Goal: Information Seeking & Learning: Learn about a topic

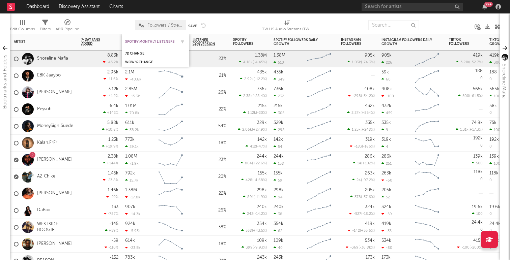
click at [131, 40] on div "Spotify Monthly Listeners" at bounding box center [150, 42] width 51 height 4
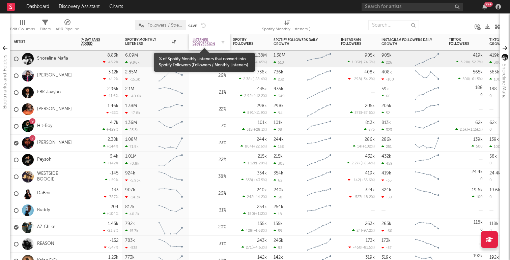
click at [208, 39] on span "Listener Conversion" at bounding box center [205, 42] width 24 height 8
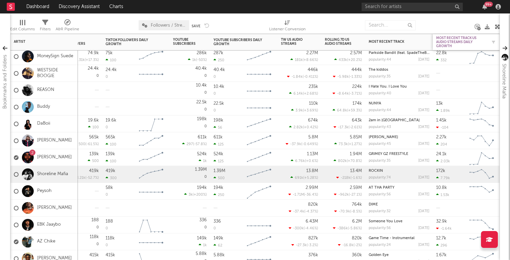
click at [447, 40] on div "Most Recent Track US Audio Streams Daily Growth" at bounding box center [461, 42] width 51 height 12
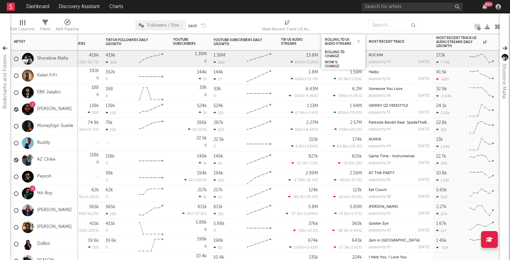
click at [336, 36] on div "Rolling 7D US Audio Streams" at bounding box center [343, 41] width 37 height 13
click at [336, 39] on div "Rolling 7D US Audio Streams" at bounding box center [338, 42] width 27 height 8
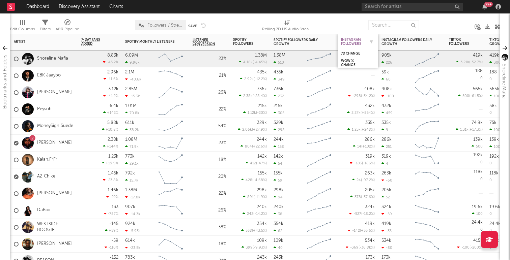
click at [351, 39] on div "Instagram Followers" at bounding box center [353, 42] width 24 height 8
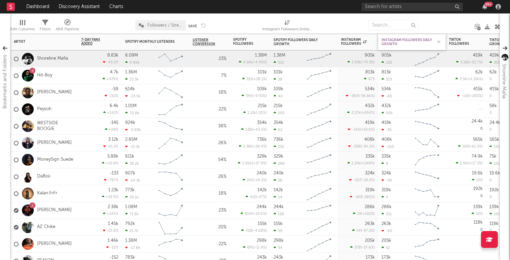
click at [405, 40] on div "Instagram Followers Daily Growth" at bounding box center [406, 42] width 51 height 8
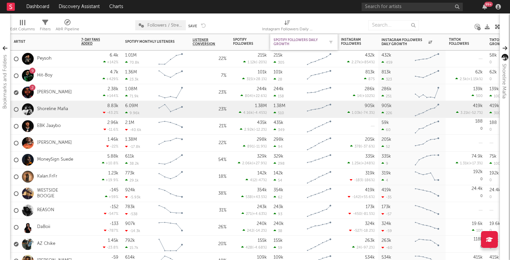
click at [280, 41] on div "Spotify Followers Daily Growth" at bounding box center [298, 42] width 51 height 8
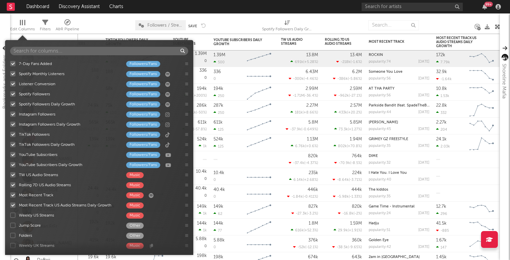
click at [23, 23] on div at bounding box center [22, 22] width 5 height 5
click at [12, 84] on div at bounding box center [12, 83] width 5 height 5
click at [10, 84] on input "Listener Conversion Followers/Fans" at bounding box center [10, 84] width 0 height 7
click at [13, 94] on div at bounding box center [12, 93] width 5 height 5
click at [10, 94] on input "Spotify Followers Followers/Fans" at bounding box center [10, 94] width 0 height 7
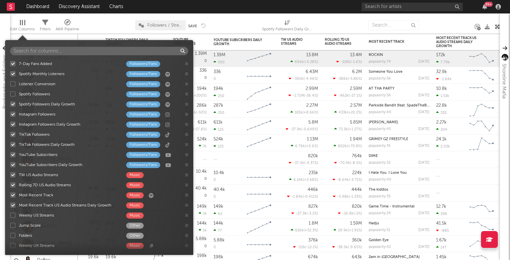
click at [13, 104] on div at bounding box center [12, 104] width 5 height 5
click at [10, 104] on input "Spotify Followers Daily Growth Followers/Fans" at bounding box center [10, 104] width 0 height 7
click at [12, 114] on div at bounding box center [12, 114] width 5 height 5
click at [10, 114] on input "Instagram Followers Followers/Fans" at bounding box center [10, 114] width 0 height 7
click at [13, 124] on div at bounding box center [12, 124] width 5 height 5
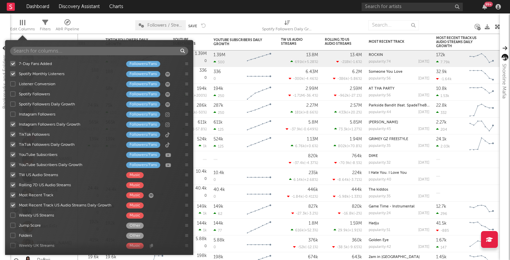
click at [10, 124] on input "Instagram Followers Daily Growth Followers/Fans" at bounding box center [10, 124] width 0 height 7
click at [13, 135] on div at bounding box center [12, 134] width 5 height 5
click at [10, 135] on input "TikTok Followers Followers/Fans" at bounding box center [10, 134] width 0 height 7
click at [13, 145] on div at bounding box center [12, 144] width 5 height 5
click at [10, 145] on input "TikTok Followers Daily Growth Followers/Fans" at bounding box center [10, 144] width 0 height 7
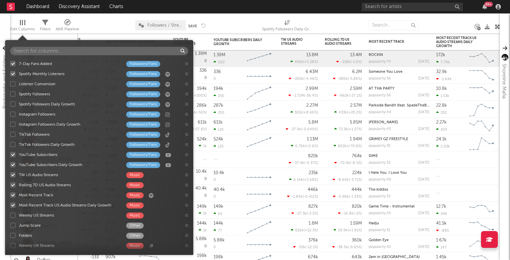
click at [13, 155] on div at bounding box center [12, 154] width 5 height 5
click at [10, 155] on input "YouTube Subscribers Followers/Fans" at bounding box center [10, 154] width 0 height 7
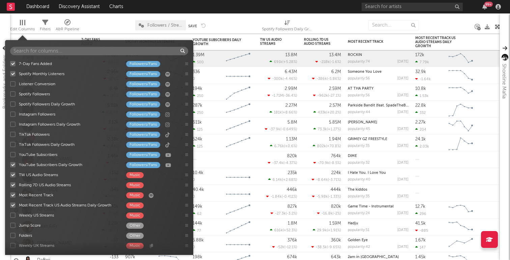
click at [13, 164] on div at bounding box center [12, 164] width 5 height 5
click at [10, 164] on input "YouTube Subscribers Daily Growth Followers/Fans" at bounding box center [10, 165] width 0 height 7
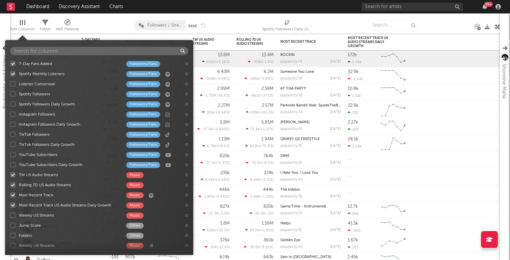
click at [13, 172] on div at bounding box center [12, 174] width 5 height 5
click at [10, 172] on input "TW US Audio Streams Music" at bounding box center [10, 175] width 0 height 7
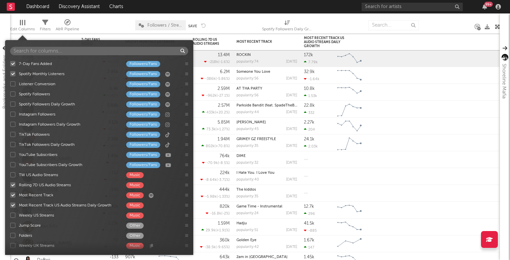
click at [13, 183] on div at bounding box center [12, 184] width 5 height 5
click at [10, 183] on input "Rolling 7D US Audio Streams Music" at bounding box center [10, 185] width 0 height 7
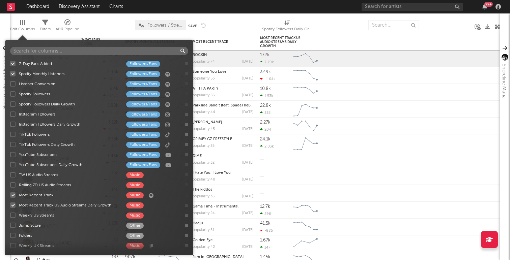
click at [15, 194] on div at bounding box center [12, 195] width 5 height 5
click at [10, 194] on input "Most Recent Track Music" at bounding box center [10, 195] width 0 height 7
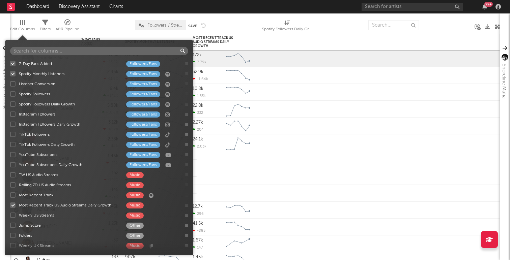
click at [14, 205] on div at bounding box center [12, 205] width 5 height 5
click at [10, 205] on input "Most Recent Track US Audio Streams Daily Growth Music" at bounding box center [10, 205] width 0 height 7
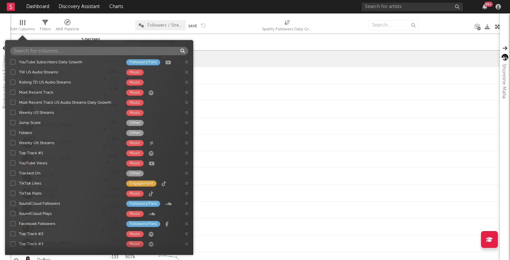
scroll to position [104, 0]
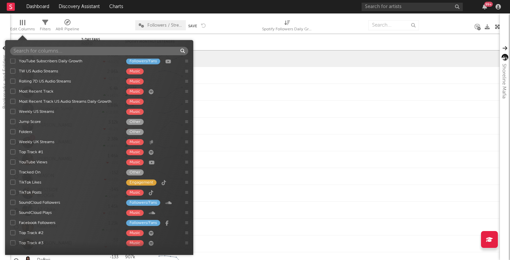
click at [13, 70] on div at bounding box center [12, 70] width 5 height 5
click at [10, 70] on input "TW US Audio Streams Music" at bounding box center [10, 71] width 0 height 7
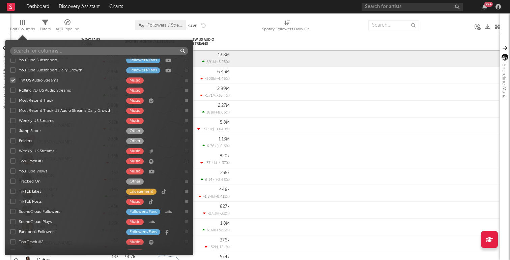
scroll to position [90, 0]
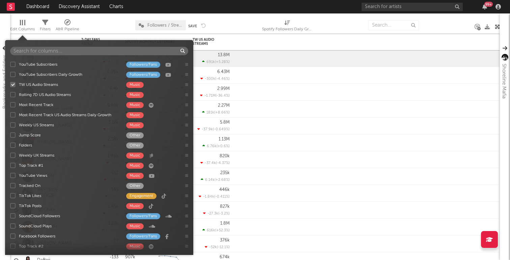
click at [12, 107] on div at bounding box center [12, 104] width 5 height 5
click at [10, 107] on input "Most Recent Track Music" at bounding box center [10, 105] width 0 height 7
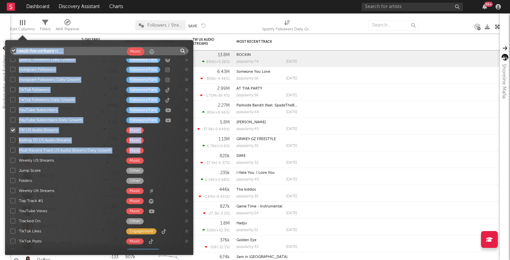
scroll to position [0, 0]
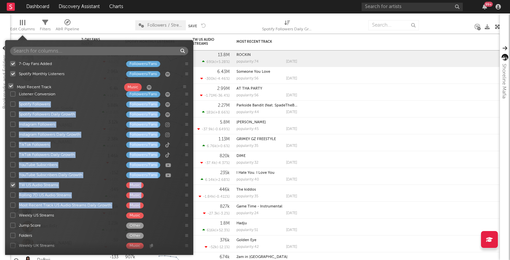
drag, startPoint x: 188, startPoint y: 106, endPoint x: 185, endPoint y: 87, distance: 18.7
click at [185, 87] on div "7-Day Fans Added Followers/Fans Spotify Monthly Listeners Followers/Fans Listen…" at bounding box center [99, 155] width 188 height 192
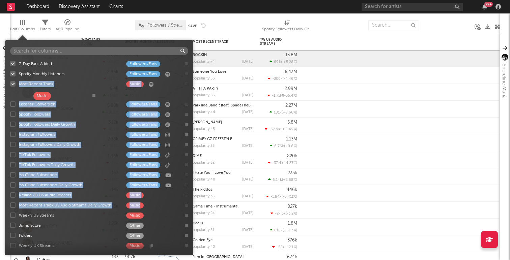
click at [94, 96] on div "7-Day Fans Added Followers/Fans Spotify Monthly Listeners Followers/Fans Most R…" at bounding box center [99, 155] width 188 height 192
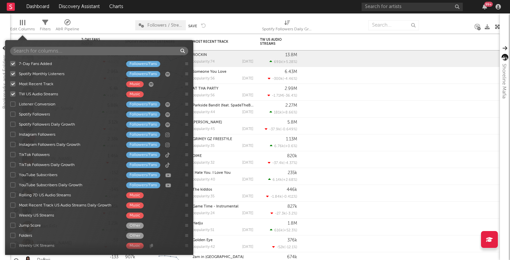
click at [12, 195] on div at bounding box center [12, 195] width 5 height 5
click at [10, 195] on input "Rolling 7D US Audio Streams Music" at bounding box center [10, 195] width 0 height 7
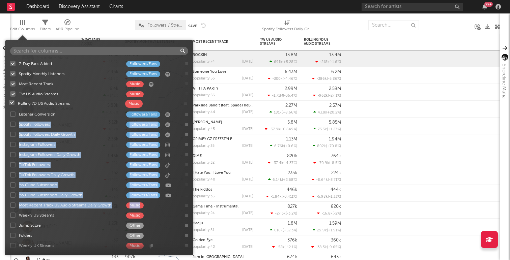
drag, startPoint x: 187, startPoint y: 196, endPoint x: 186, endPoint y: 104, distance: 92.4
click at [186, 104] on div "7-Day Fans Added Followers/Fans Spotify Monthly Listeners Followers/Fans Most R…" at bounding box center [99, 155] width 188 height 192
click at [59, 103] on div "Rolling 7D US Audio Streams" at bounding box center [69, 105] width 100 height 6
click at [10, 103] on input "Rolling 7D US Audio Streams Music" at bounding box center [10, 104] width 0 height 7
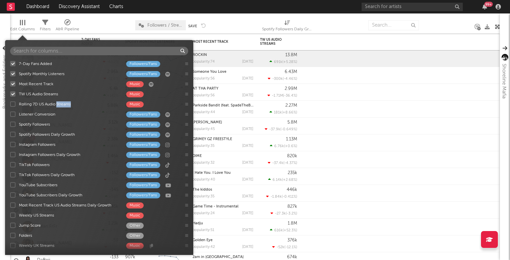
click at [59, 103] on div "Rolling 7D US Audio Streams" at bounding box center [69, 105] width 100 height 6
click at [10, 103] on input "Rolling 7D US Audio Streams Music" at bounding box center [10, 104] width 0 height 7
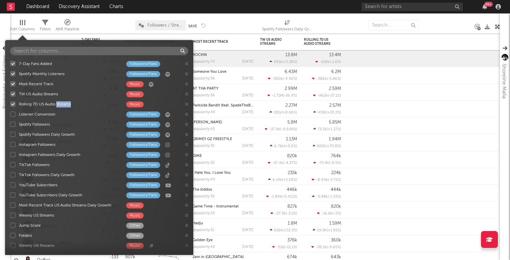
scroll to position [3, 0]
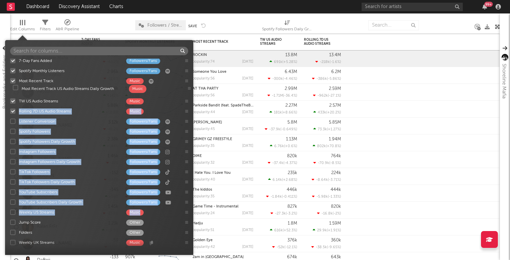
drag, startPoint x: 187, startPoint y: 204, endPoint x: 190, endPoint y: 89, distance: 114.4
click at [190, 89] on div "7-Day Fans Added Followers/Fans Spotify Monthly Listeners Followers/Fans Most R…" at bounding box center [99, 155] width 188 height 192
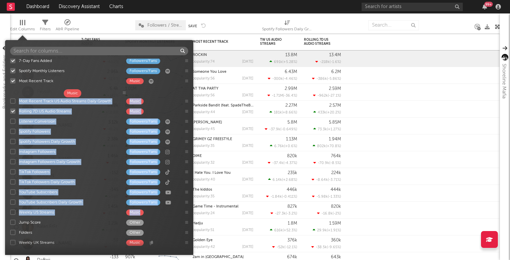
click at [124, 95] on div "7-Day Fans Added Followers/Fans Spotify Monthly Listeners Followers/Fans Most R…" at bounding box center [99, 155] width 188 height 192
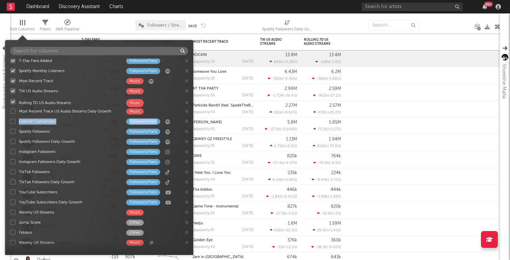
drag, startPoint x: 186, startPoint y: 113, endPoint x: 186, endPoint y: 104, distance: 9.1
click at [186, 104] on div "7-Day Fans Added Followers/Fans Spotify Monthly Listeners Followers/Fans Most R…" at bounding box center [99, 155] width 188 height 192
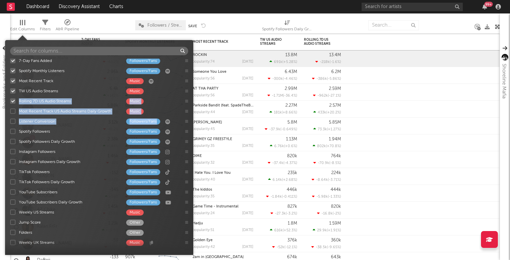
click at [186, 104] on div "Rolling 7D US Audio Streams Music" at bounding box center [99, 101] width 188 height 10
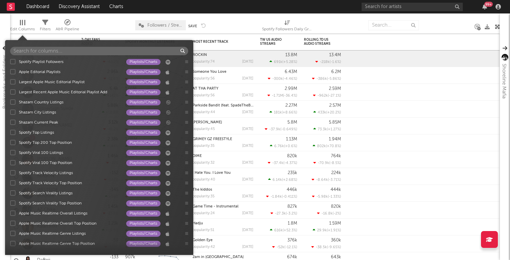
scroll to position [801, 0]
click at [12, 233] on div at bounding box center [12, 233] width 5 height 5
click at [10, 233] on input "Apple Music Realtime Genre Listings Playlists/Charts" at bounding box center [10, 234] width 0 height 7
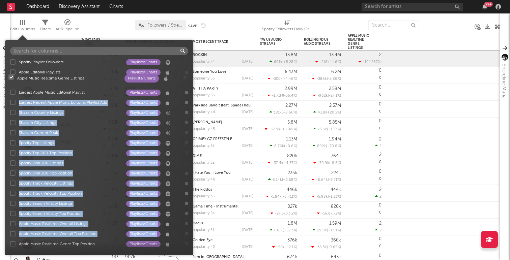
drag, startPoint x: 187, startPoint y: 234, endPoint x: 185, endPoint y: 78, distance: 155.8
click at [185, 78] on div "7-Day Fans Added Followers/Fans Spotify Monthly Listeners Followers/Fans Most R…" at bounding box center [99, 155] width 188 height 192
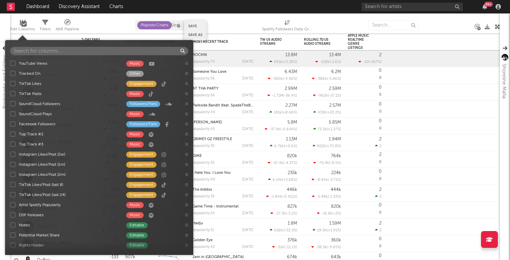
scroll to position [0, 0]
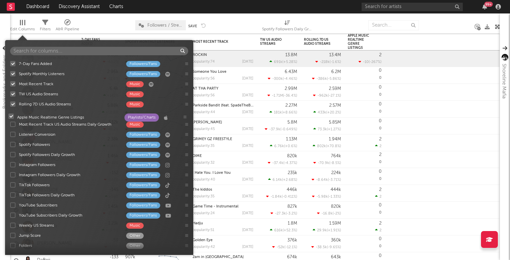
click at [184, 118] on div "7-Day Fans Added Followers/Fans Spotify Monthly Listeners Followers/Fans Most R…" at bounding box center [99, 155] width 188 height 192
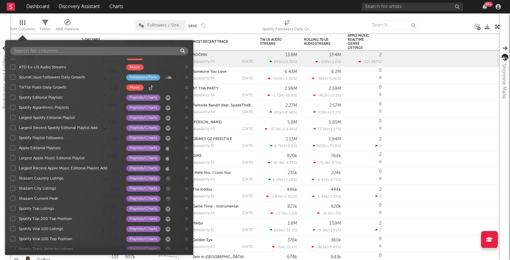
scroll to position [733, 0]
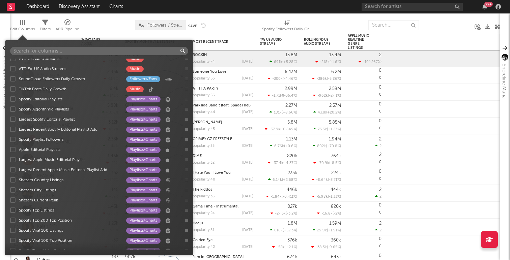
click at [13, 211] on div at bounding box center [12, 210] width 5 height 5
click at [10, 211] on input "Spotify Top Listings Playlists/Charts" at bounding box center [10, 210] width 0 height 7
click at [13, 211] on div at bounding box center [12, 210] width 5 height 5
click at [10, 211] on input "Spotify Top Listings Playlists/Charts" at bounding box center [10, 210] width 0 height 7
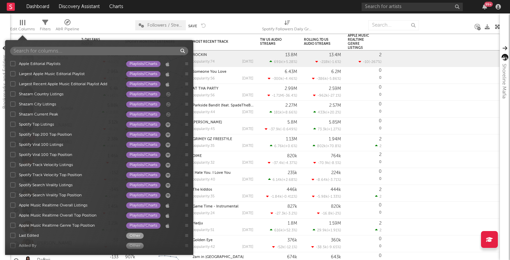
scroll to position [834, 0]
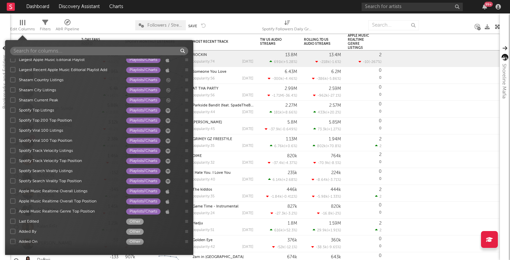
click at [55, 212] on div "Apple Music Realtime Genre Top Position" at bounding box center [69, 212] width 100 height 6
click at [10, 212] on input "Apple Music Realtime Genre Top Position Playlists/Charts" at bounding box center [10, 211] width 0 height 7
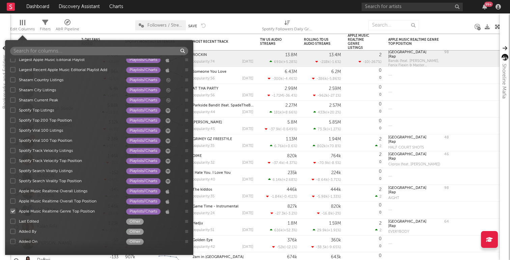
click at [56, 201] on div "Apple Music Realtime Overall Top Position" at bounding box center [69, 202] width 100 height 6
click at [10, 201] on input "Apple Music Realtime Overall Top Position Playlists/Charts" at bounding box center [10, 201] width 0 height 7
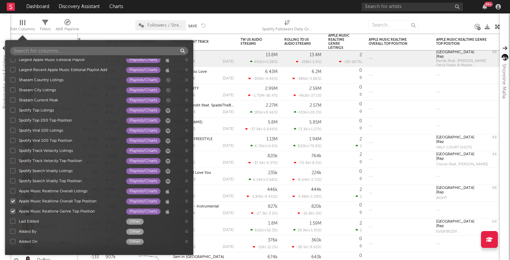
click at [56, 201] on div "Apple Music Realtime Overall Top Position" at bounding box center [69, 202] width 100 height 6
click at [10, 201] on input "Apple Music Realtime Overall Top Position Playlists/Charts" at bounding box center [10, 201] width 0 height 7
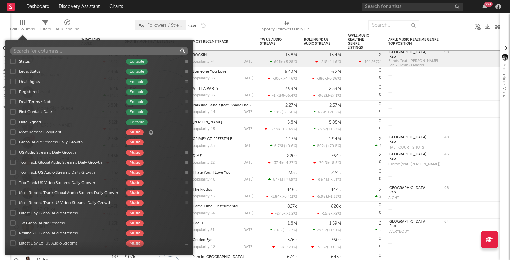
scroll to position [493, 0]
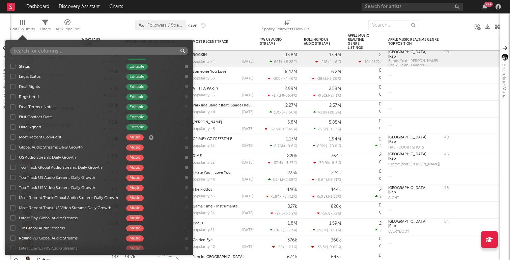
click at [60, 158] on div "US Audio Streams Daily Growth" at bounding box center [69, 158] width 100 height 6
click at [10, 158] on input "US Audio Streams Daily Growth Music" at bounding box center [10, 157] width 0 height 7
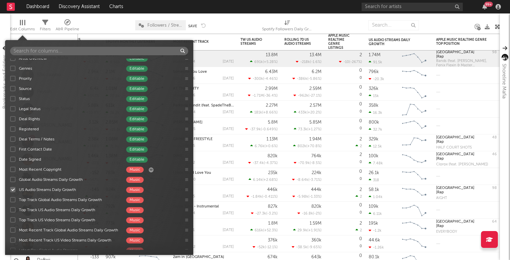
scroll to position [459, 0]
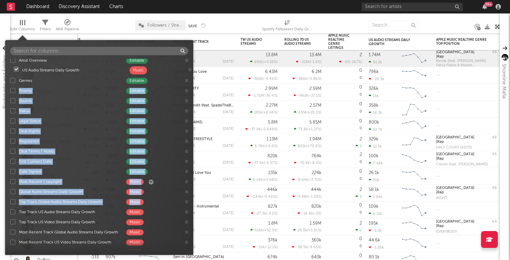
drag, startPoint x: 187, startPoint y: 194, endPoint x: 190, endPoint y: 71, distance: 122.5
click at [190, 71] on div "7-Day Fans Added Followers/Fans Spotify Monthly Listeners Followers/Fans Most R…" at bounding box center [99, 155] width 188 height 192
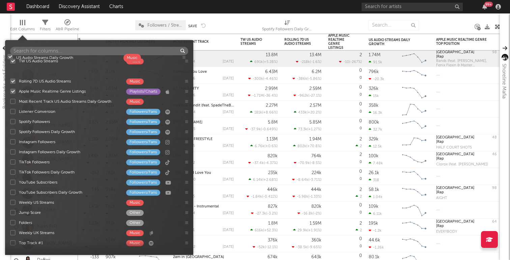
scroll to position [26, 0]
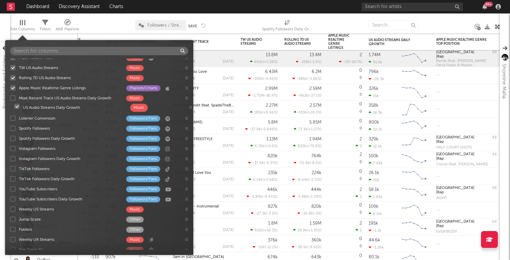
click at [191, 107] on div "7-Day Fans Added Followers/Fans Spotify Monthly Listeners Followers/Fans Most R…" at bounding box center [99, 155] width 188 height 192
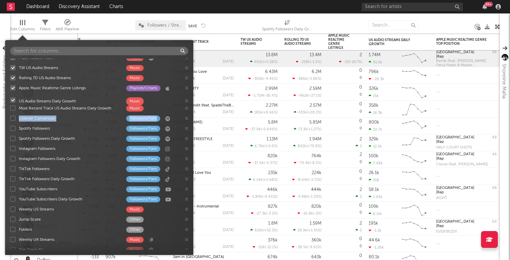
drag, startPoint x: 186, startPoint y: 109, endPoint x: 186, endPoint y: 101, distance: 7.8
click at [186, 101] on div "7-Day Fans Added Followers/Fans Spotify Monthly Listeners Followers/Fans Most R…" at bounding box center [99, 155] width 188 height 192
click at [12, 107] on div at bounding box center [12, 108] width 5 height 5
click at [10, 107] on input "Most Recent Track US Audio Streams Daily Growth Music" at bounding box center [10, 108] width 0 height 7
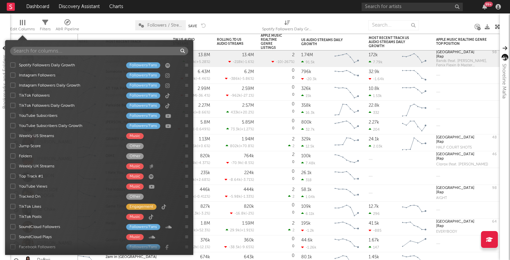
scroll to position [99, 0]
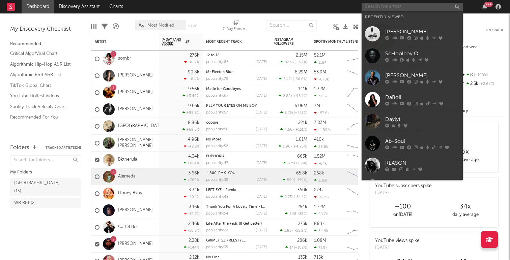
click at [395, 7] on input "text" at bounding box center [412, 7] width 101 height 8
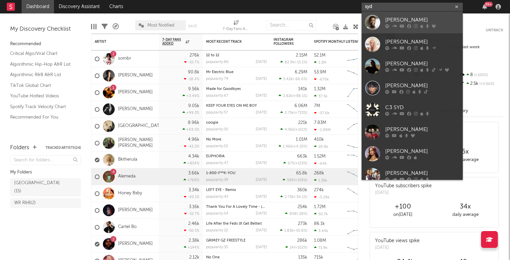
type input "syd"
click at [392, 21] on div "Syd" at bounding box center [422, 20] width 74 height 8
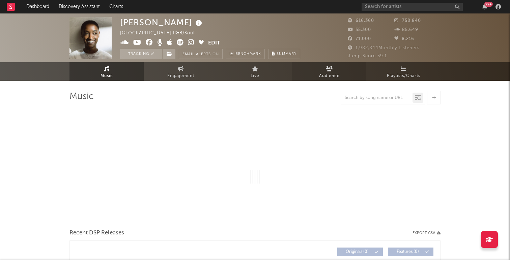
select select "6m"
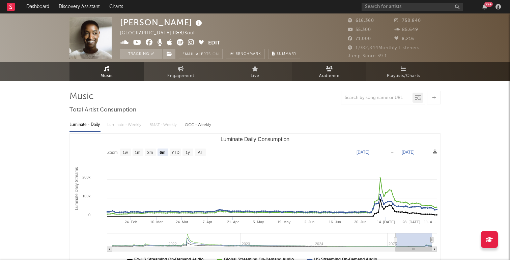
click at [331, 74] on span "Audience" at bounding box center [329, 76] width 21 height 8
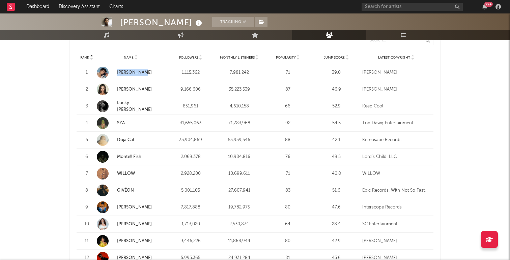
scroll to position [275, 0]
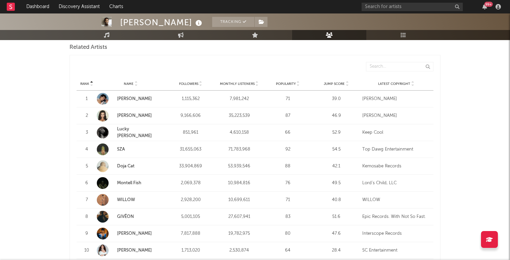
scroll to position [256, 0]
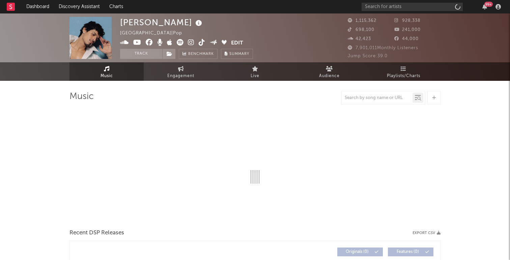
select select "6m"
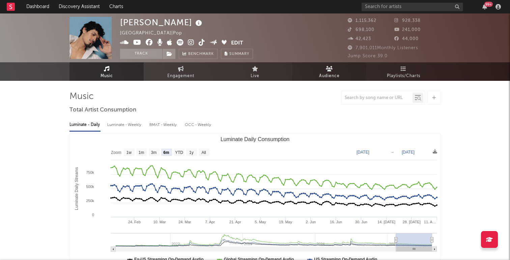
click at [327, 77] on span "Audience" at bounding box center [329, 76] width 21 height 8
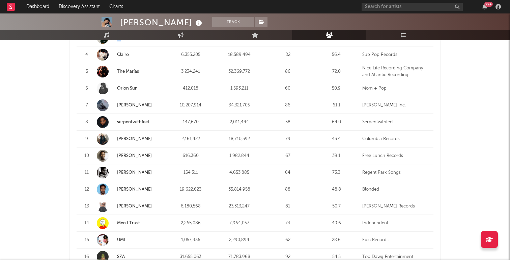
scroll to position [323, 0]
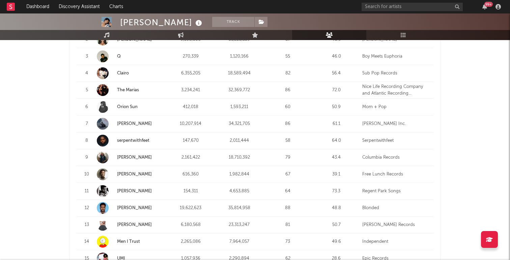
click at [67, 114] on div "Omar Apollo Track United States | Pop Edit Track Benchmark Summary 1,115,362 92…" at bounding box center [255, 250] width 510 height 1121
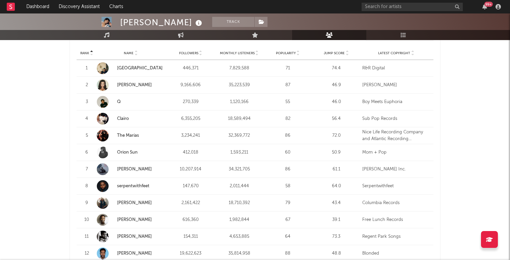
scroll to position [276, 0]
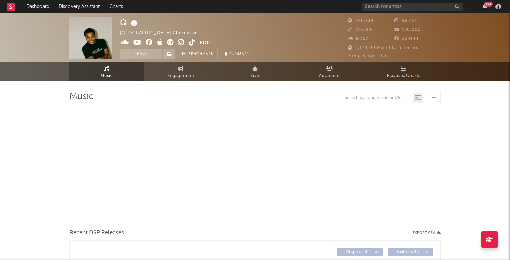
select select "6m"
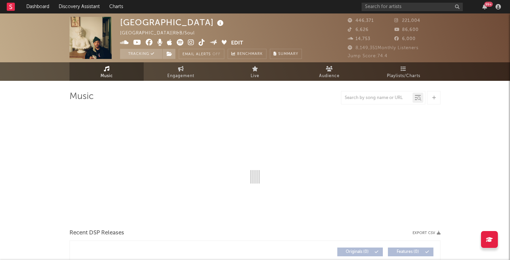
select select "6m"
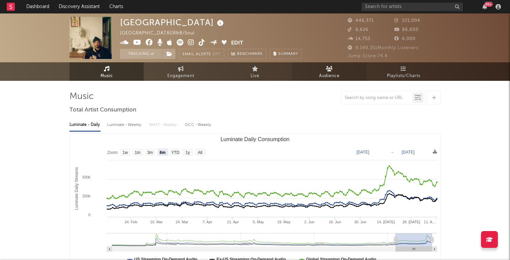
click at [330, 72] on span "Audience" at bounding box center [329, 76] width 21 height 8
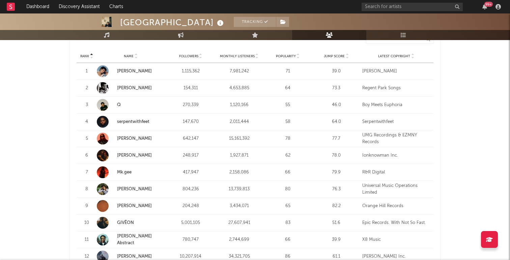
scroll to position [273, 0]
